Goal: Information Seeking & Learning: Learn about a topic

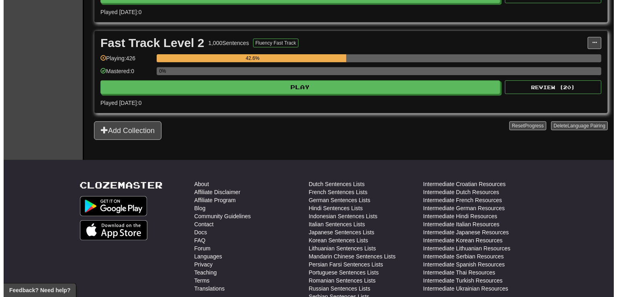
scroll to position [283, 0]
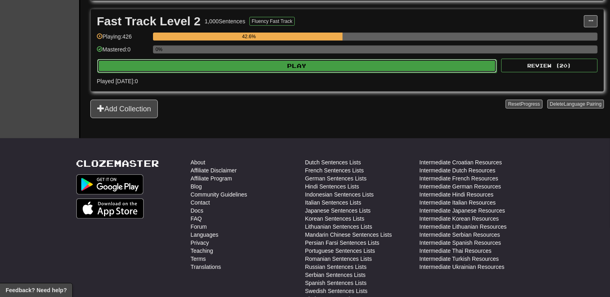
click at [298, 65] on button "Play" at bounding box center [296, 66] width 399 height 14
select select "**"
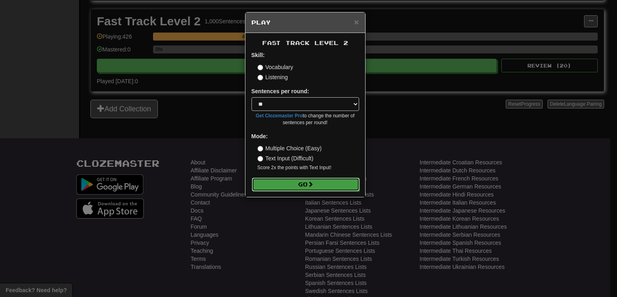
click at [292, 183] on button "Go" at bounding box center [306, 184] width 108 height 14
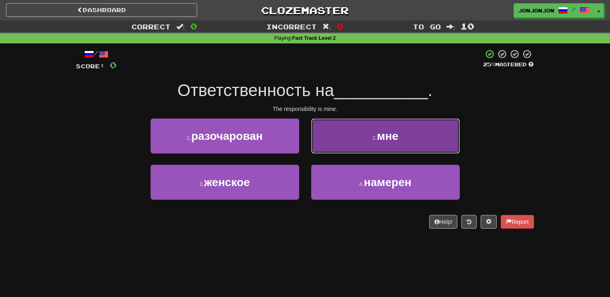
click at [406, 137] on button "2 . мне" at bounding box center [385, 135] width 149 height 35
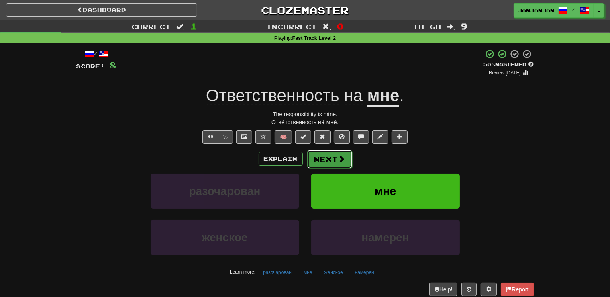
click at [340, 163] on button "Next" at bounding box center [329, 159] width 45 height 18
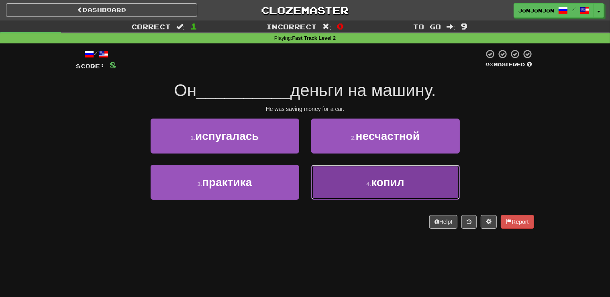
click at [391, 184] on span "копил" at bounding box center [387, 182] width 33 height 12
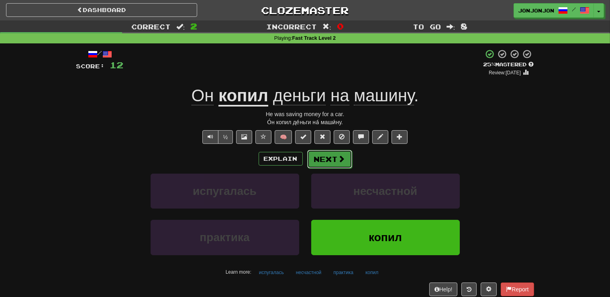
click at [326, 158] on button "Next" at bounding box center [329, 159] width 45 height 18
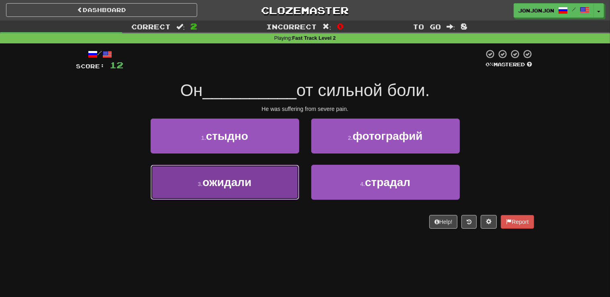
click at [236, 184] on span "ожидали" at bounding box center [226, 182] width 49 height 12
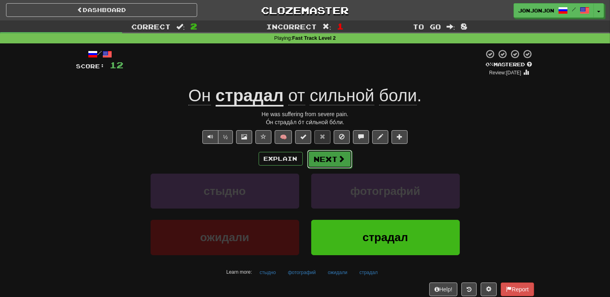
click at [331, 158] on button "Next" at bounding box center [329, 159] width 45 height 18
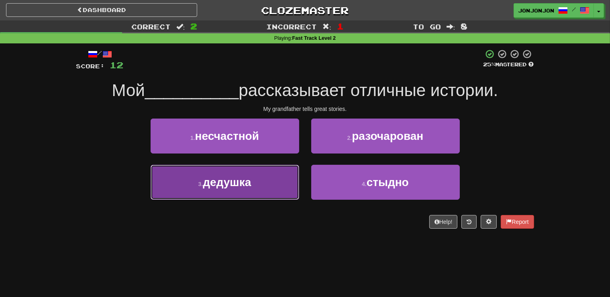
click at [240, 189] on button "3 . дедушка" at bounding box center [225, 182] width 149 height 35
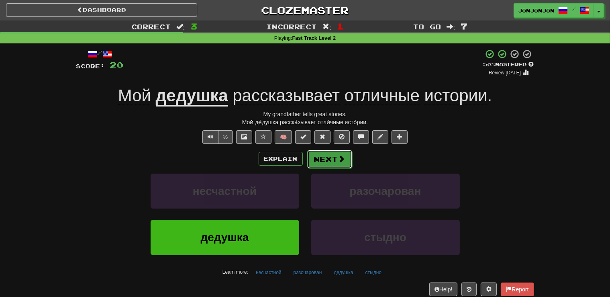
click at [326, 160] on button "Next" at bounding box center [329, 159] width 45 height 18
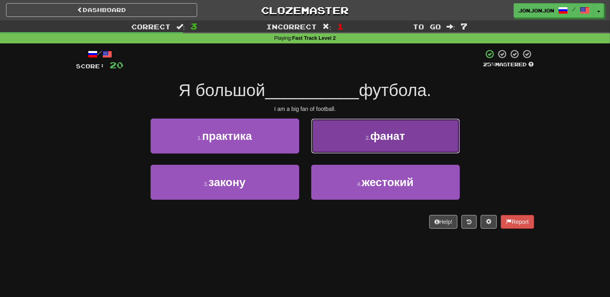
click at [377, 135] on span "фанат" at bounding box center [387, 136] width 35 height 12
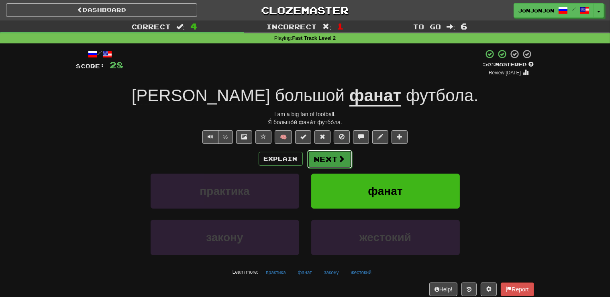
click at [324, 159] on button "Next" at bounding box center [329, 159] width 45 height 18
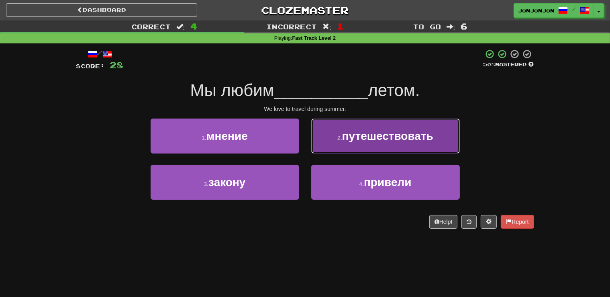
click at [364, 144] on button "2 . путешествовать" at bounding box center [385, 135] width 149 height 35
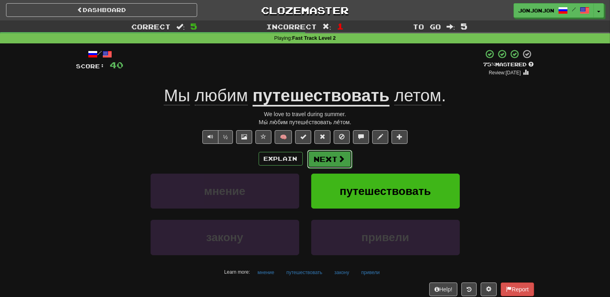
click at [321, 157] on button "Next" at bounding box center [329, 159] width 45 height 18
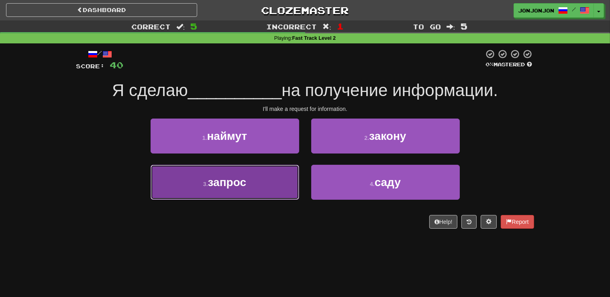
click at [264, 192] on button "3 . запрос" at bounding box center [225, 182] width 149 height 35
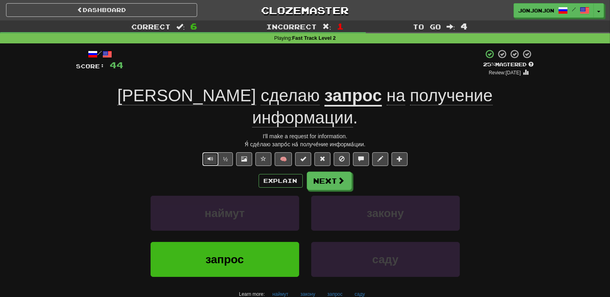
click at [208, 152] on button "Text-to-speech controls" at bounding box center [210, 159] width 16 height 14
click at [332, 172] on button "Next" at bounding box center [329, 181] width 45 height 18
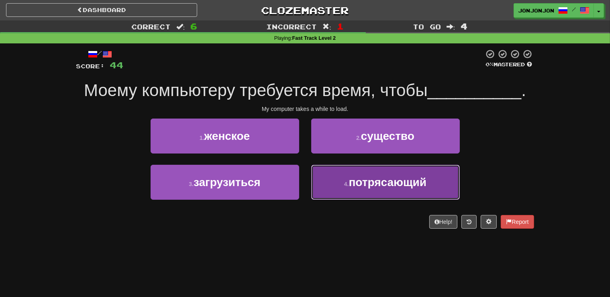
click at [360, 175] on button "4 . потрясающий" at bounding box center [385, 182] width 149 height 35
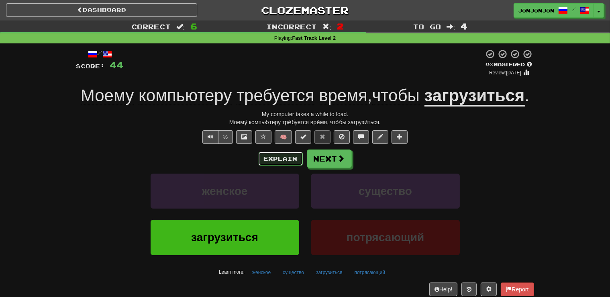
click at [282, 161] on button "Explain" at bounding box center [281, 159] width 44 height 14
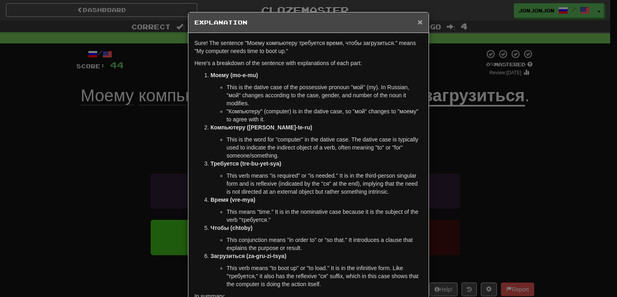
click at [418, 21] on span "×" at bounding box center [420, 21] width 5 height 9
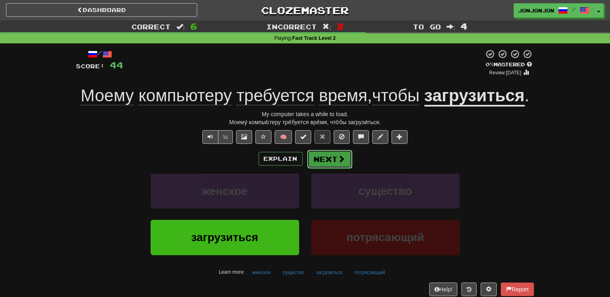
click at [328, 160] on button "Next" at bounding box center [329, 159] width 45 height 18
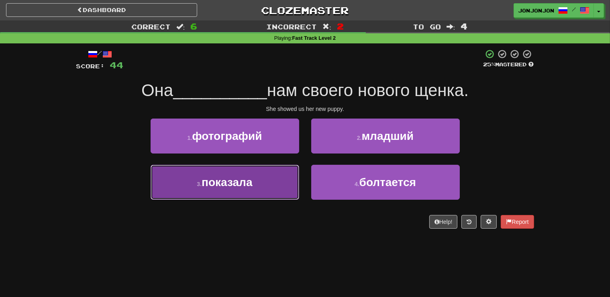
click at [251, 184] on span "показала" at bounding box center [227, 182] width 51 height 12
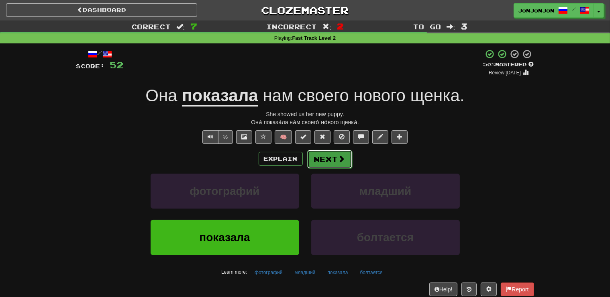
click at [334, 157] on button "Next" at bounding box center [329, 159] width 45 height 18
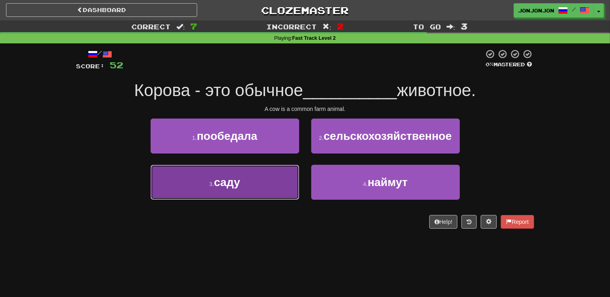
click at [252, 184] on button "3 . саду" at bounding box center [225, 182] width 149 height 35
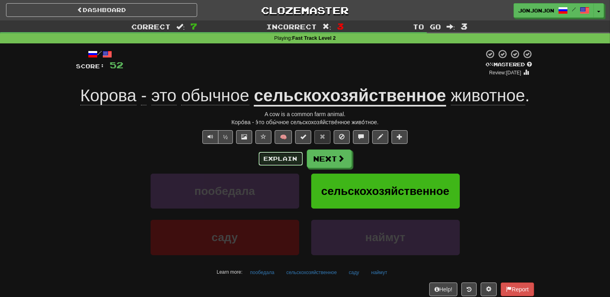
click at [272, 159] on button "Explain" at bounding box center [281, 159] width 44 height 14
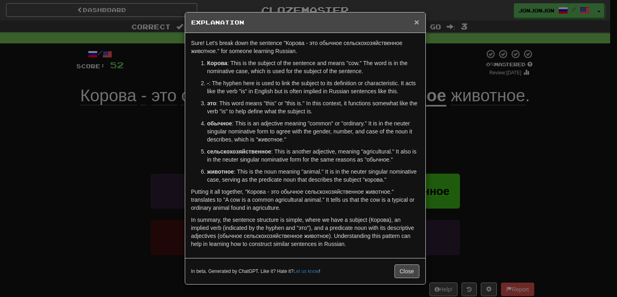
click at [417, 21] on span "×" at bounding box center [416, 21] width 5 height 9
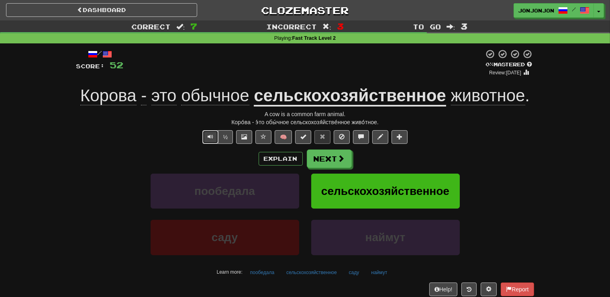
click at [205, 136] on button "Text-to-speech controls" at bounding box center [210, 137] width 16 height 14
click at [324, 161] on button "Next" at bounding box center [329, 159] width 45 height 18
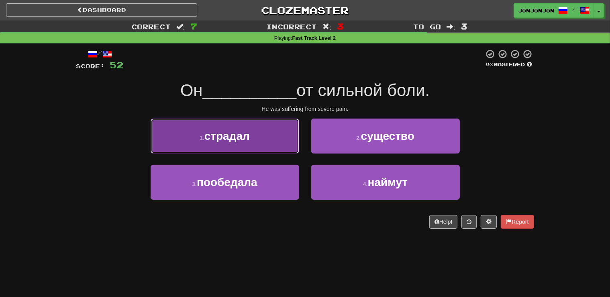
click at [250, 142] on span "страдал" at bounding box center [226, 136] width 45 height 12
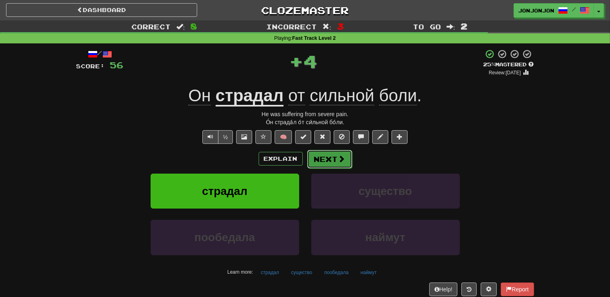
click at [327, 164] on button "Next" at bounding box center [329, 159] width 45 height 18
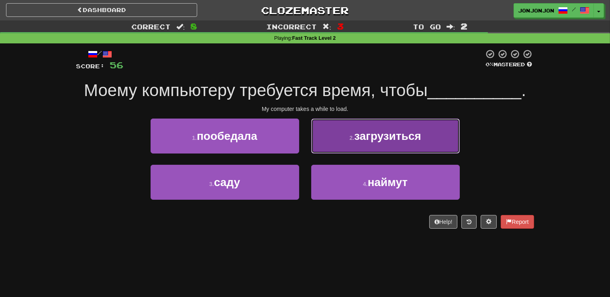
click at [381, 129] on button "2 . загрузиться" at bounding box center [385, 135] width 149 height 35
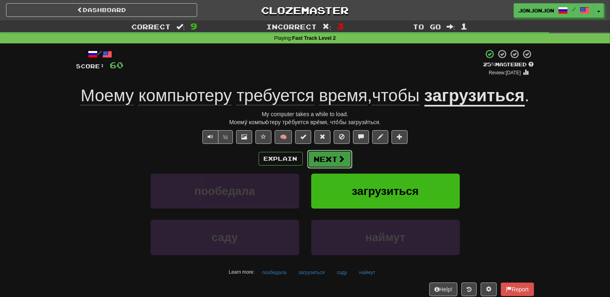
click at [333, 161] on button "Next" at bounding box center [329, 159] width 45 height 18
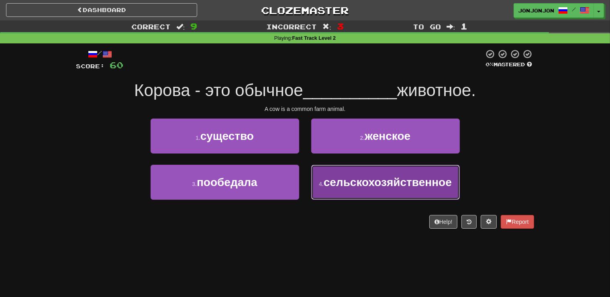
click at [351, 189] on button "4 . сельскохозяйственное" at bounding box center [385, 182] width 149 height 35
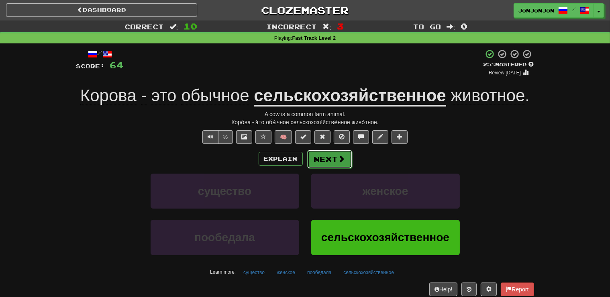
click at [335, 160] on button "Next" at bounding box center [329, 159] width 45 height 18
